Goal: Task Accomplishment & Management: Complete application form

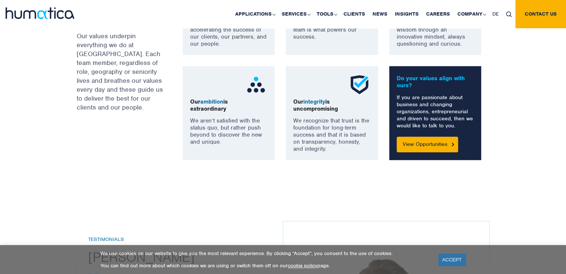
scroll to position [606, 0]
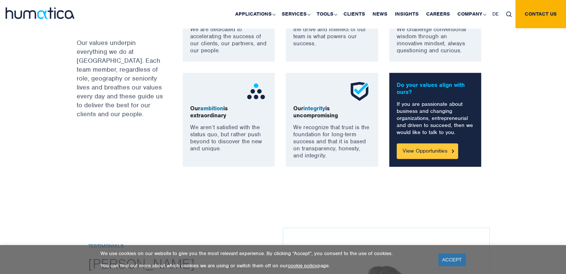
click at [424, 153] on link "View Opportunities" at bounding box center [426, 152] width 61 height 16
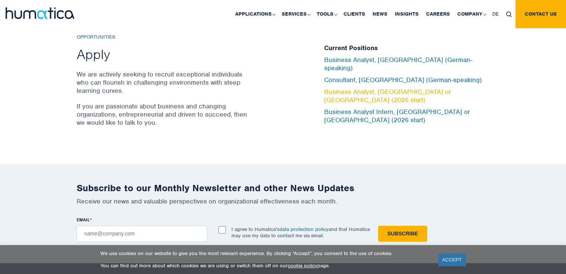
click at [411, 93] on link "Business Analyst, London or Munich (2026 start)" at bounding box center [387, 96] width 127 height 16
click at [42, 17] on img at bounding box center [40, 13] width 69 height 12
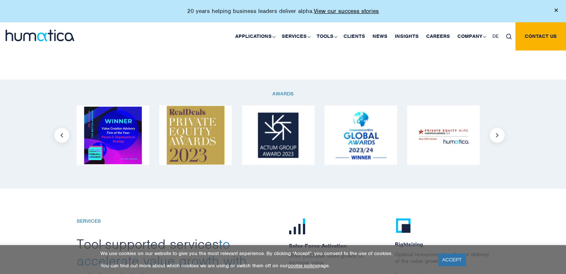
scroll to position [654, 0]
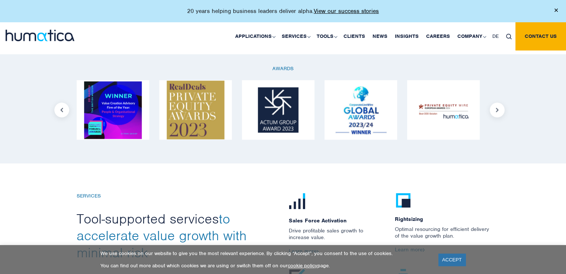
click at [49, 40] on img at bounding box center [40, 36] width 69 height 12
